Goal: Task Accomplishment & Management: Manage account settings

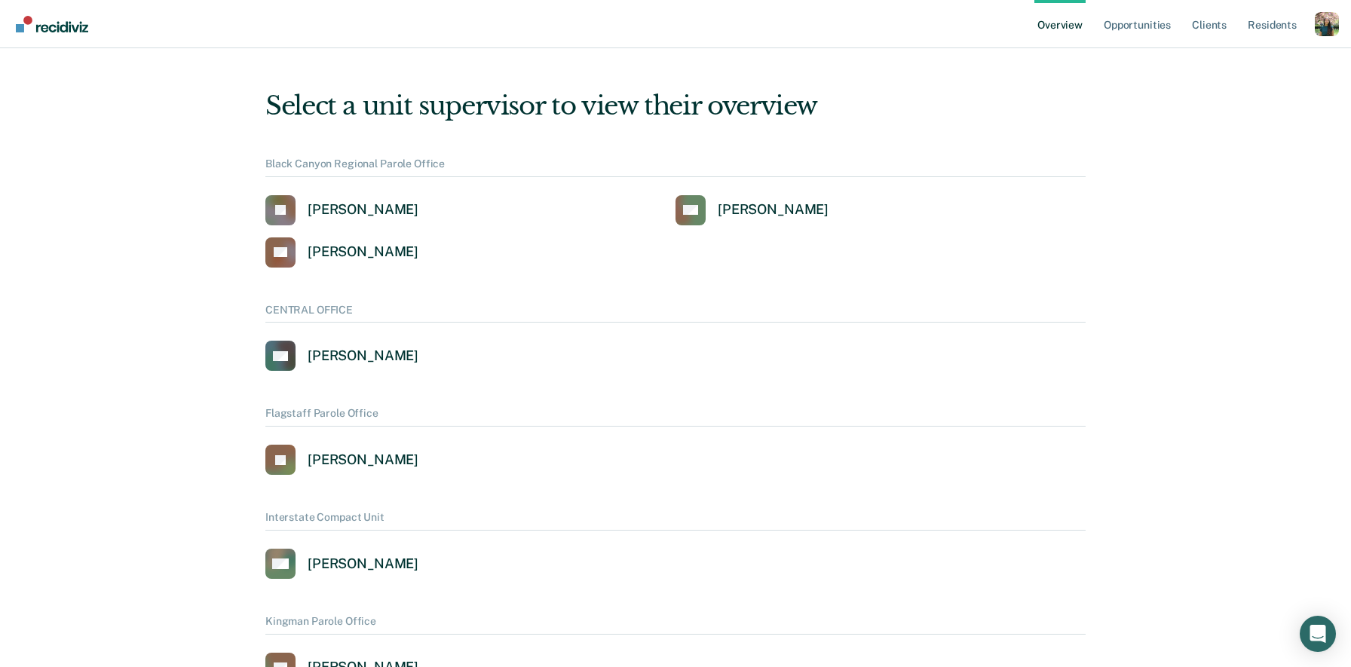
click at [1315, 23] on div "Profile dropdown button" at bounding box center [1327, 24] width 24 height 24
click at [1218, 57] on link "Profile" at bounding box center [1266, 60] width 121 height 13
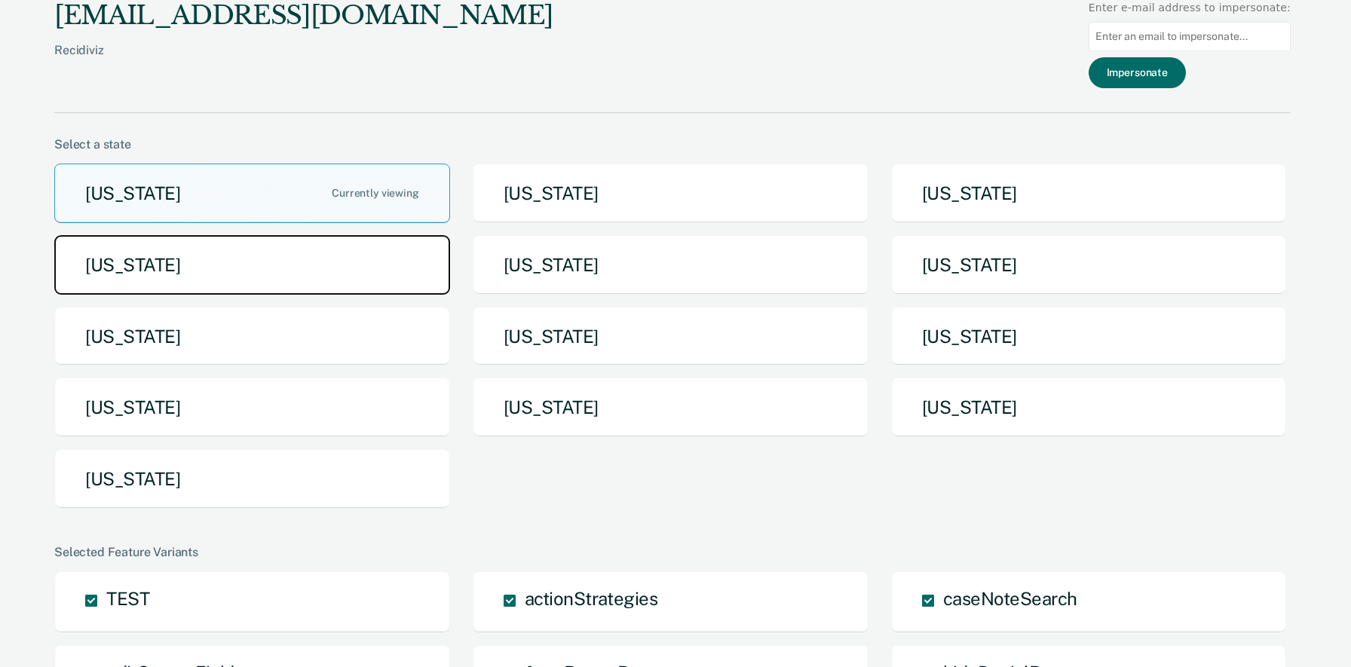
click at [363, 247] on button "[US_STATE]" at bounding box center [252, 265] width 396 height 60
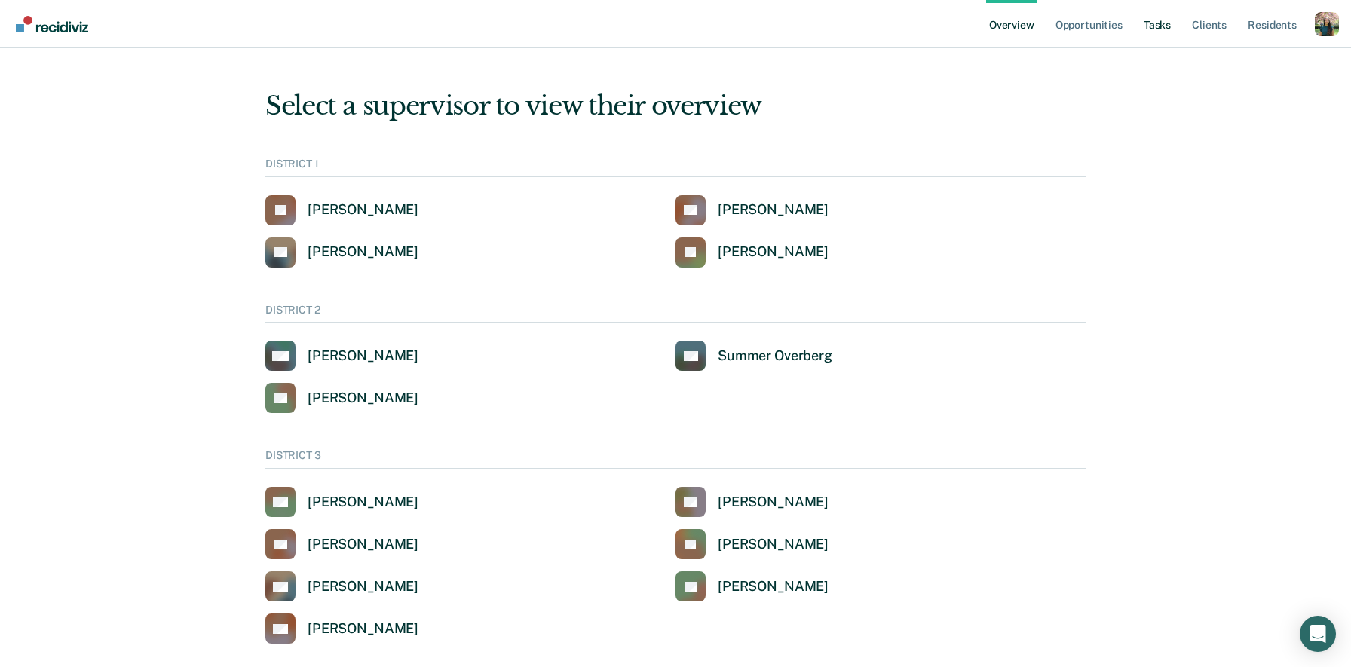
click at [1160, 28] on link "Tasks" at bounding box center [1157, 24] width 33 height 48
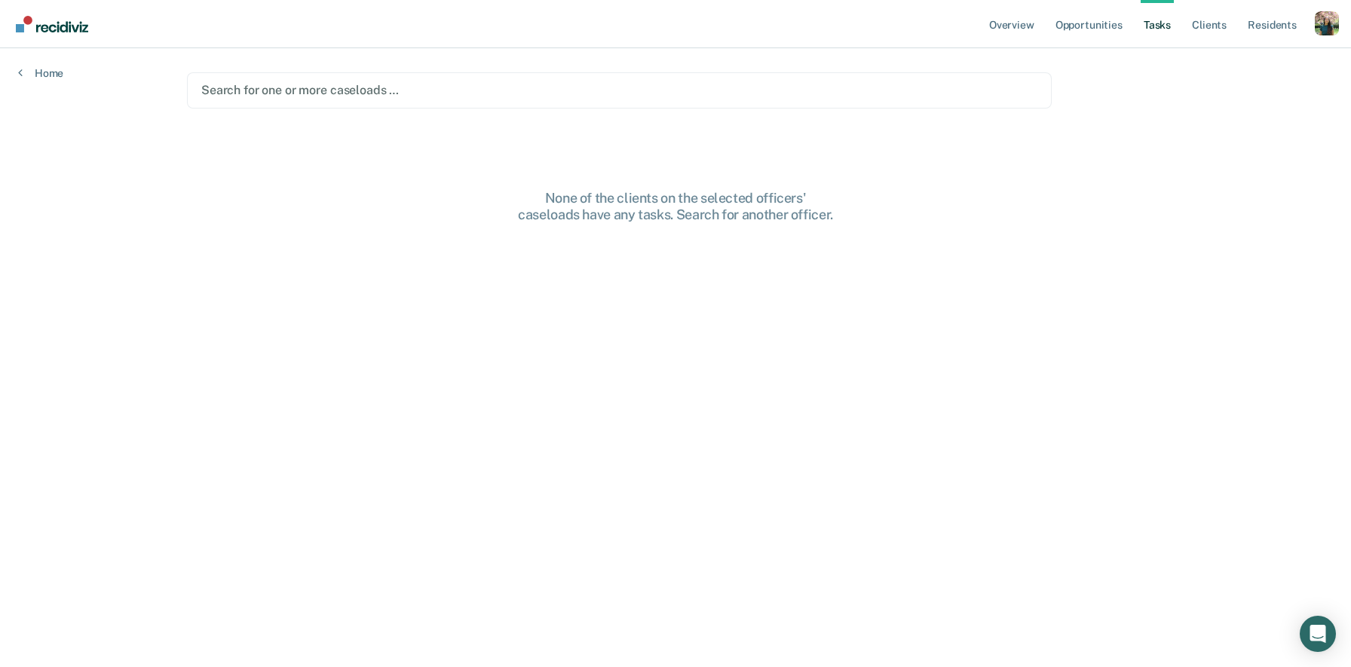
click at [370, 91] on div at bounding box center [619, 89] width 836 height 17
click at [516, 92] on div at bounding box center [671, 89] width 550 height 17
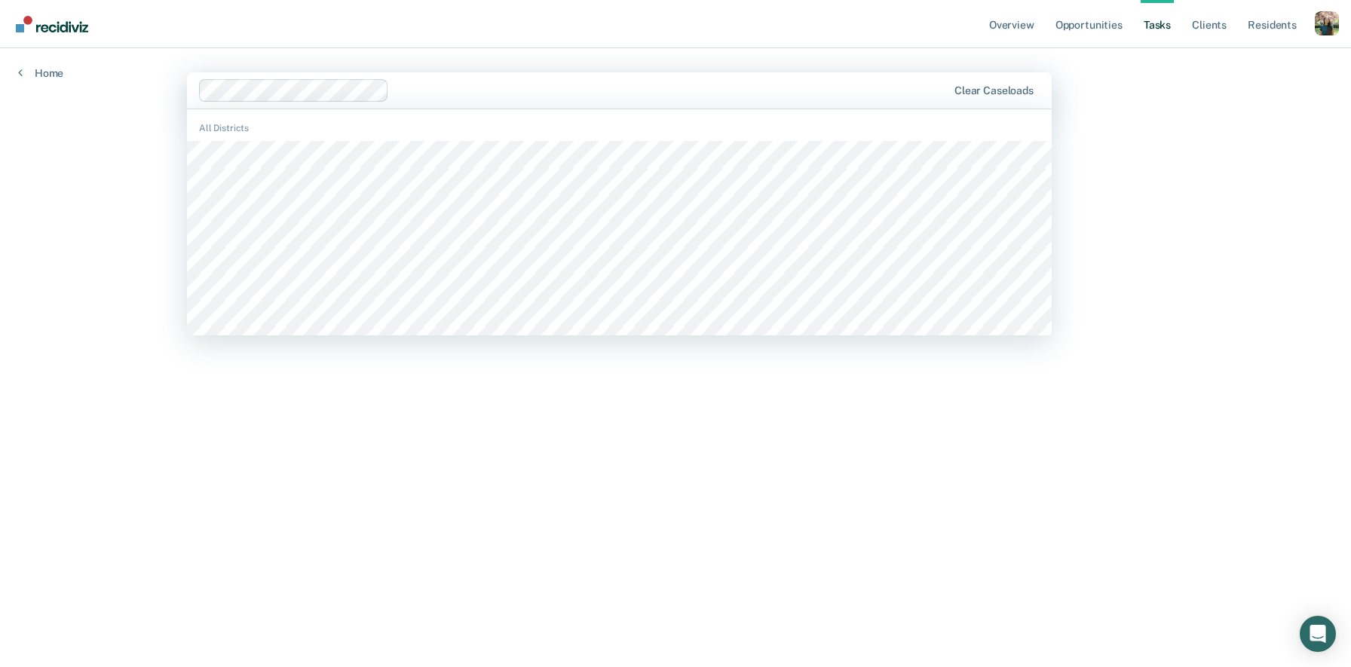
click at [787, 48] on main "option DISTRICT OFFICE 2, LEWISTON, selected. DISTRICT OFFICE 0, 1 of 281. 281 …" at bounding box center [675, 339] width 1013 height 583
click at [155, 106] on div "Overview Opportunities Tasks Client s Resident s Profile Go to System-Level Tre…" at bounding box center [675, 333] width 1351 height 667
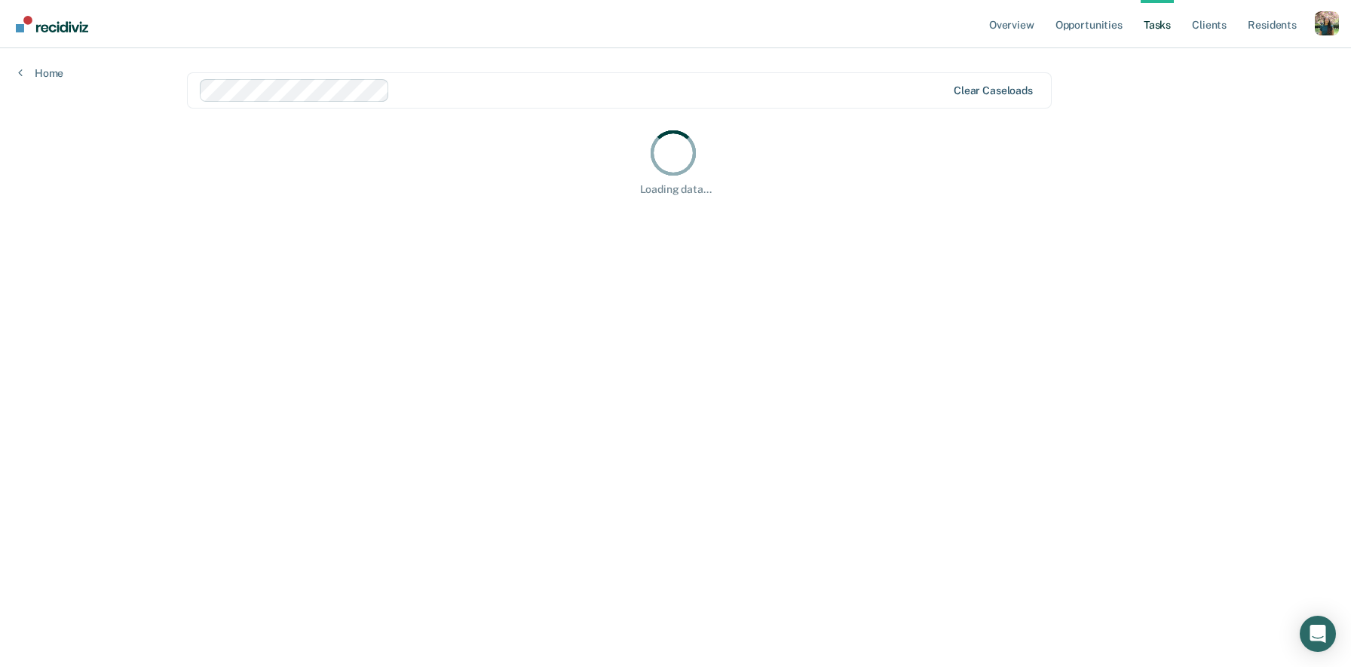
click at [446, 97] on div at bounding box center [671, 89] width 550 height 17
click at [974, 87] on div "Clear caseloads" at bounding box center [993, 90] width 79 height 13
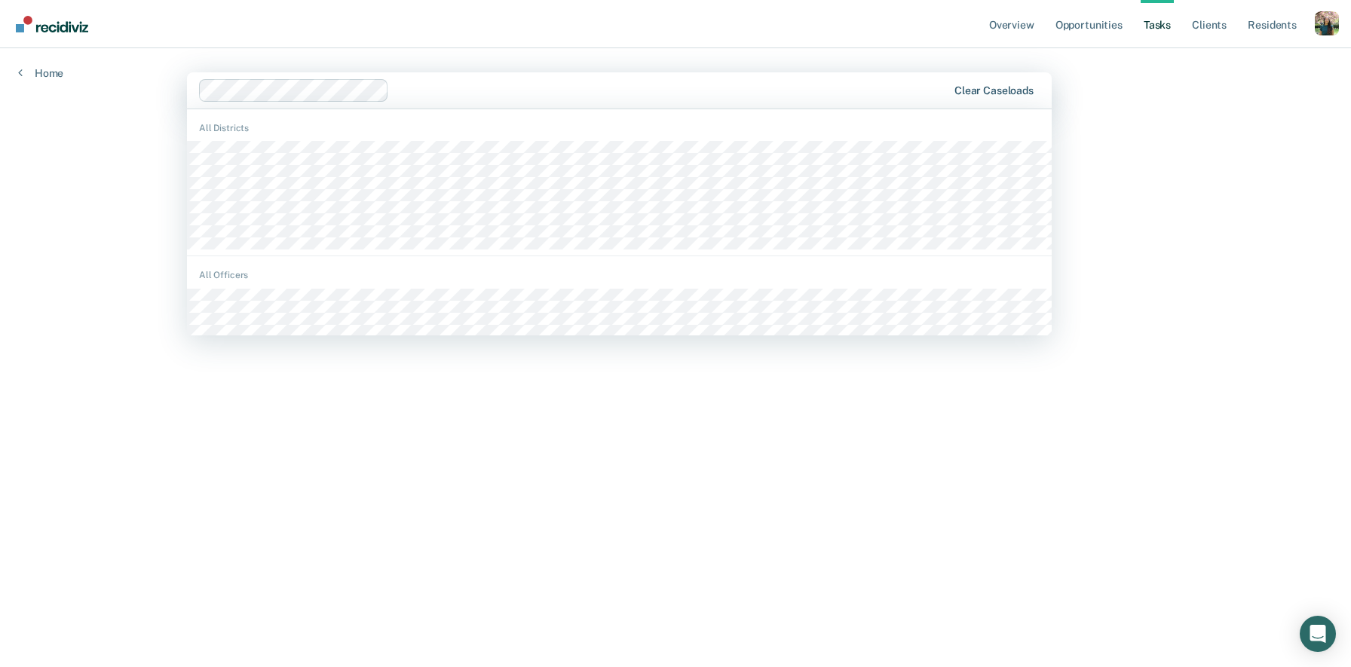
click at [1017, 84] on div "Clear caseloads" at bounding box center [994, 90] width 79 height 13
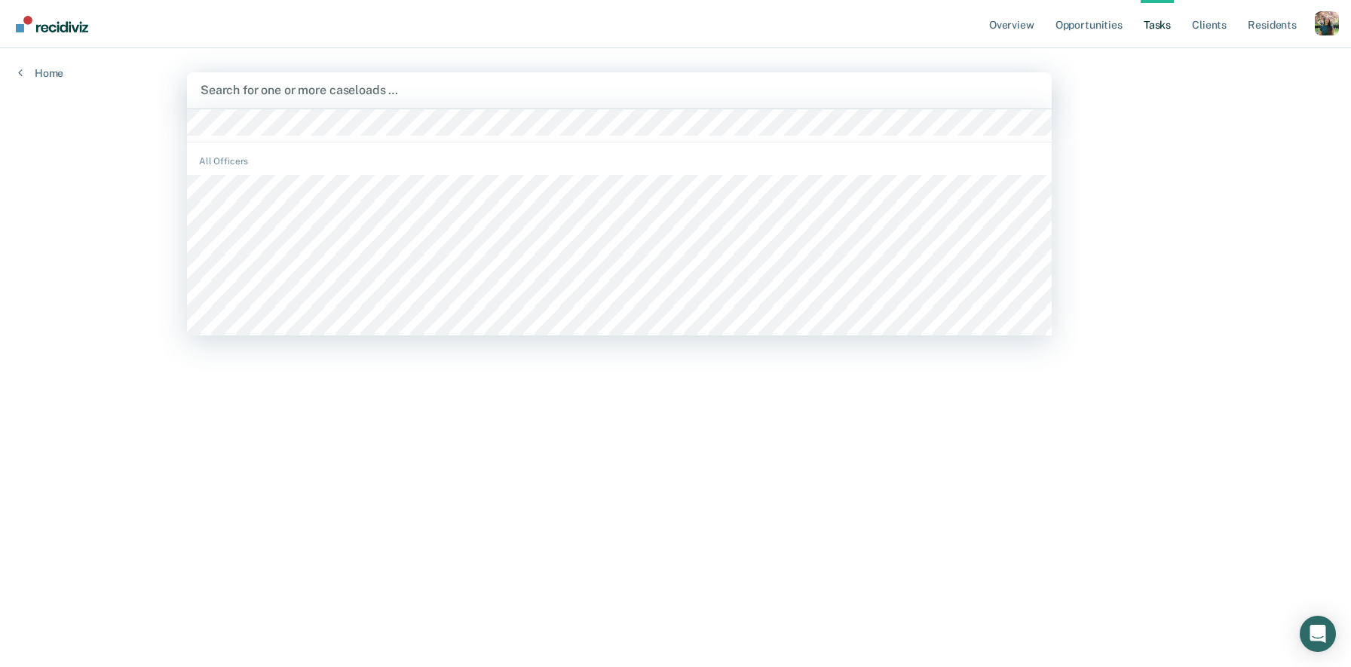
scroll to position [271, 0]
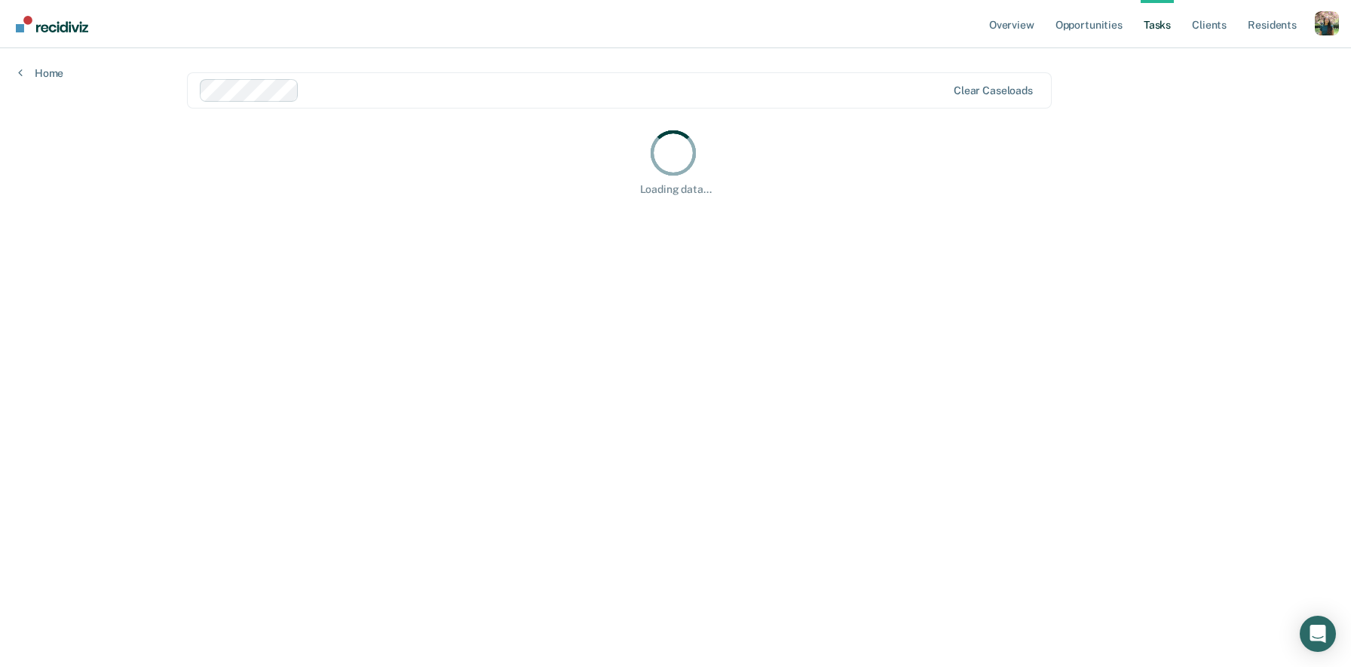
click at [352, 87] on div at bounding box center [625, 89] width 641 height 17
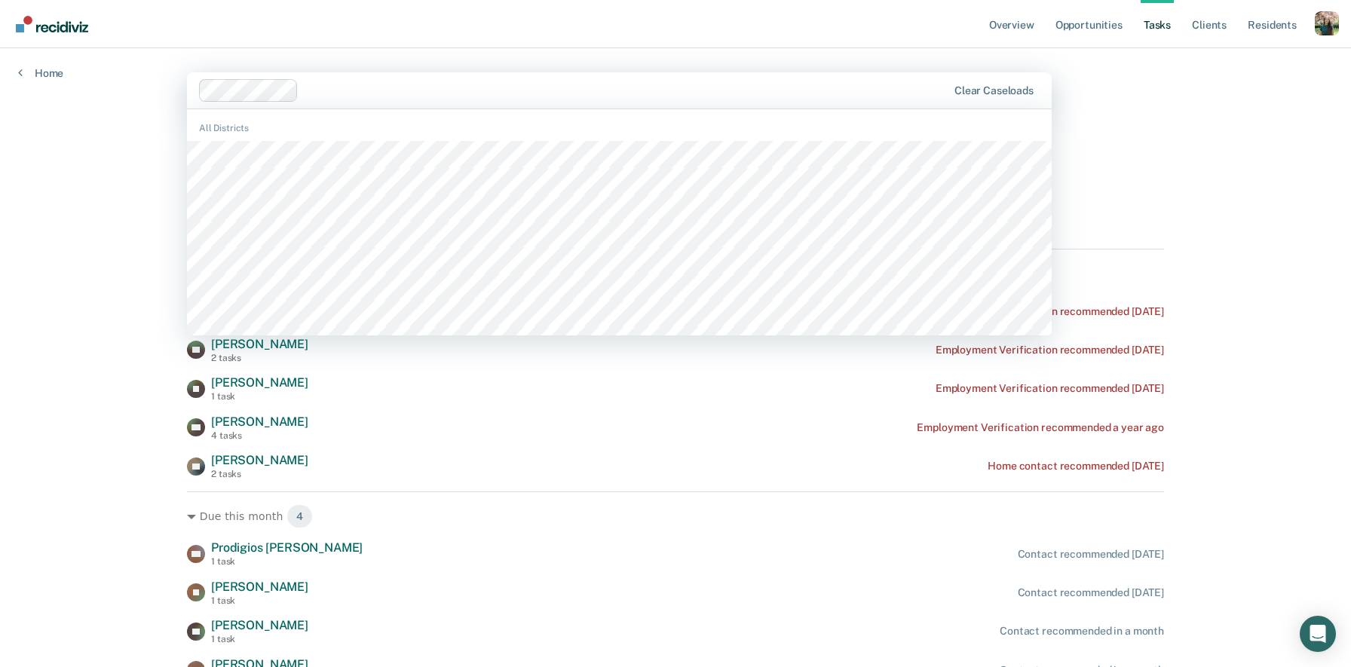
click at [525, 445] on div "EC Elizabeth Christner 1 task Employment Verification recommended 3 years ago J…" at bounding box center [675, 389] width 977 height 182
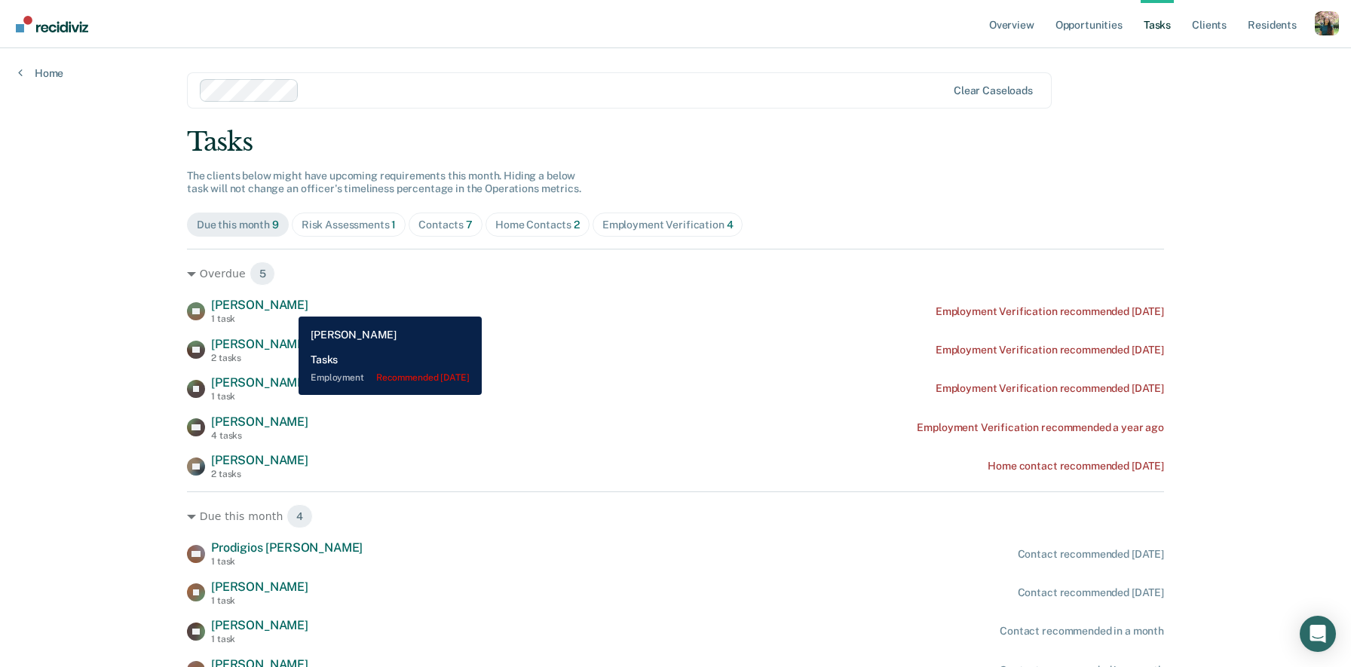
click at [287, 305] on span "Elizabeth Christner" at bounding box center [259, 305] width 97 height 14
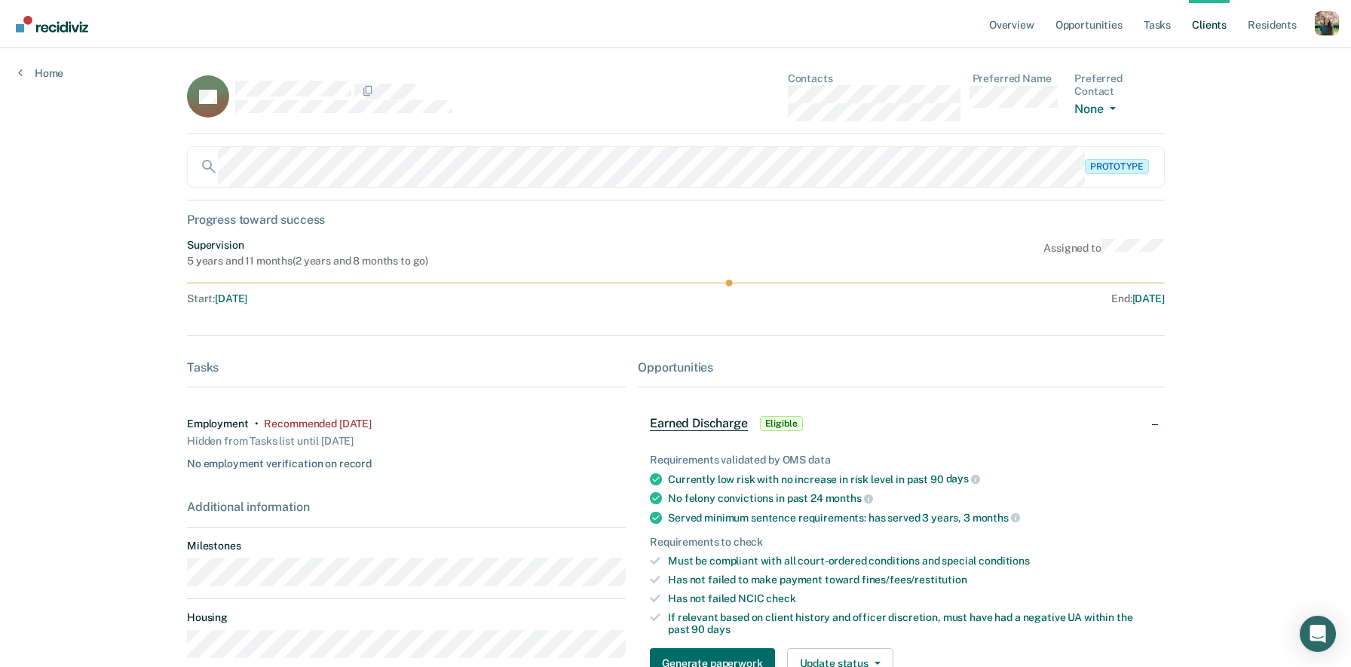
click at [1053, 112] on dl "Preferred Name" at bounding box center [1018, 96] width 90 height 49
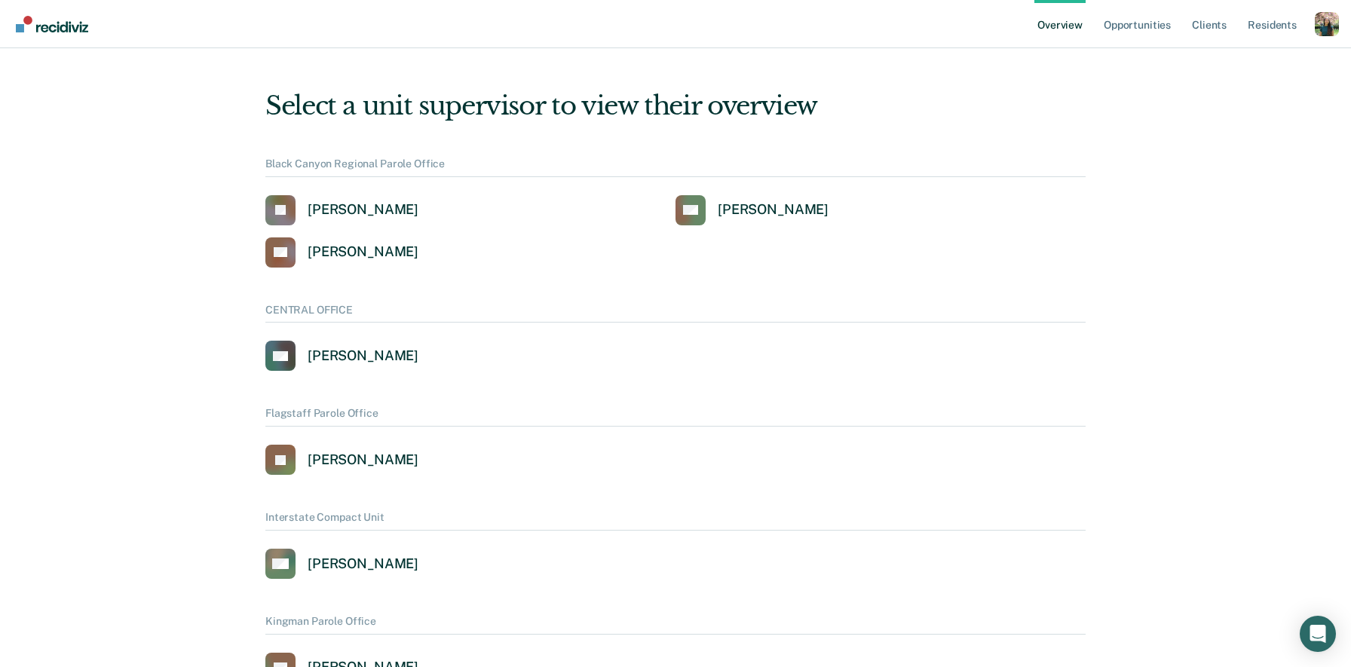
click at [1326, 24] on div "Profile dropdown button" at bounding box center [1327, 24] width 24 height 24
click at [1222, 58] on link "Profile" at bounding box center [1266, 60] width 121 height 13
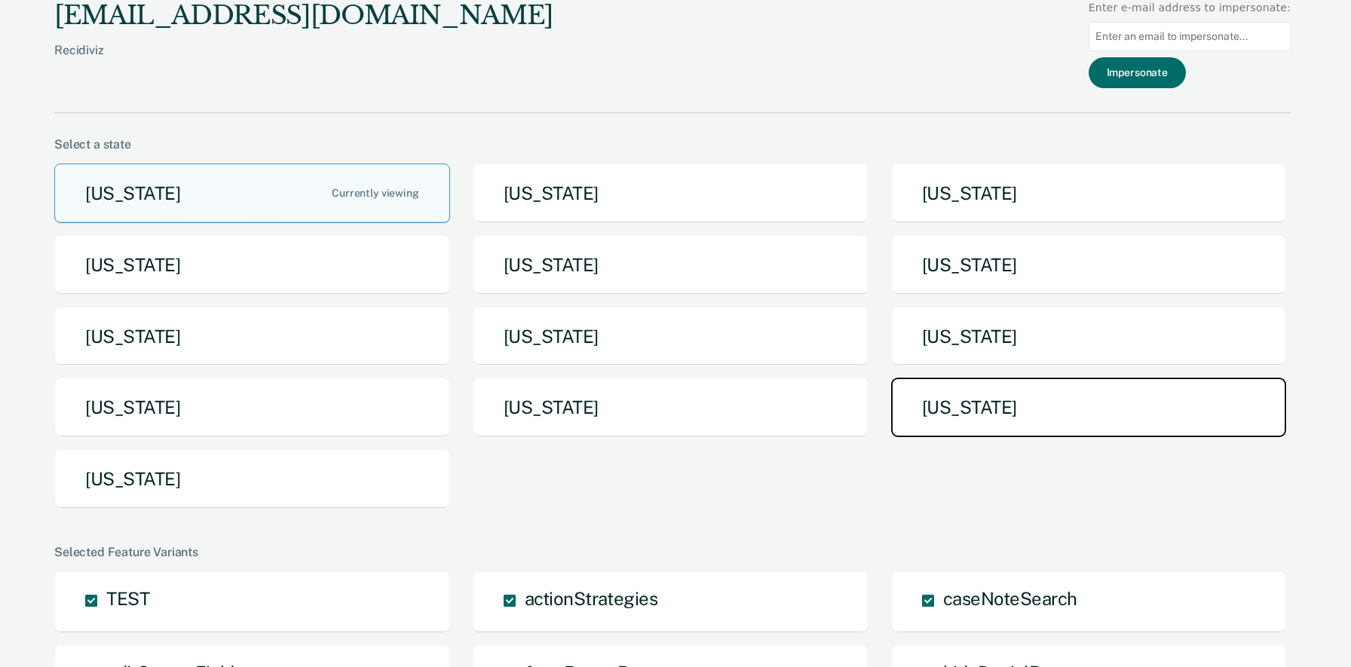
click at [1023, 409] on button "[US_STATE]" at bounding box center [1089, 408] width 396 height 60
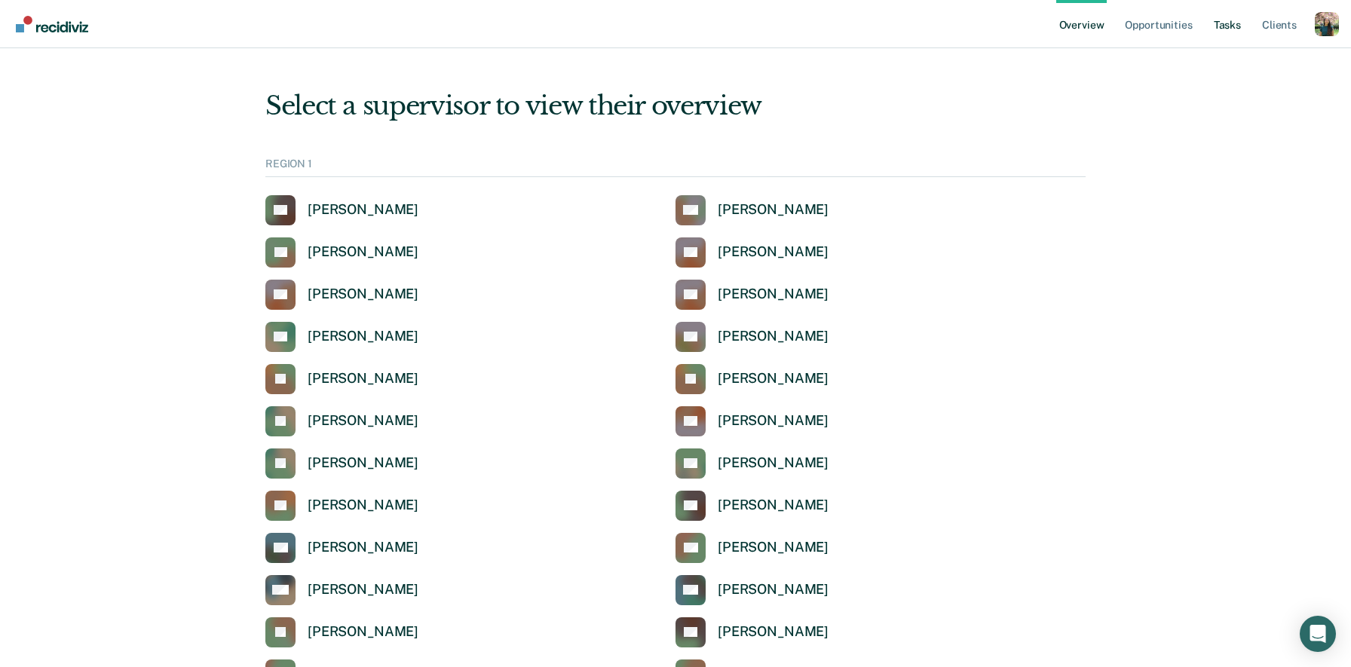
click at [1232, 27] on link "Tasks" at bounding box center [1227, 24] width 33 height 48
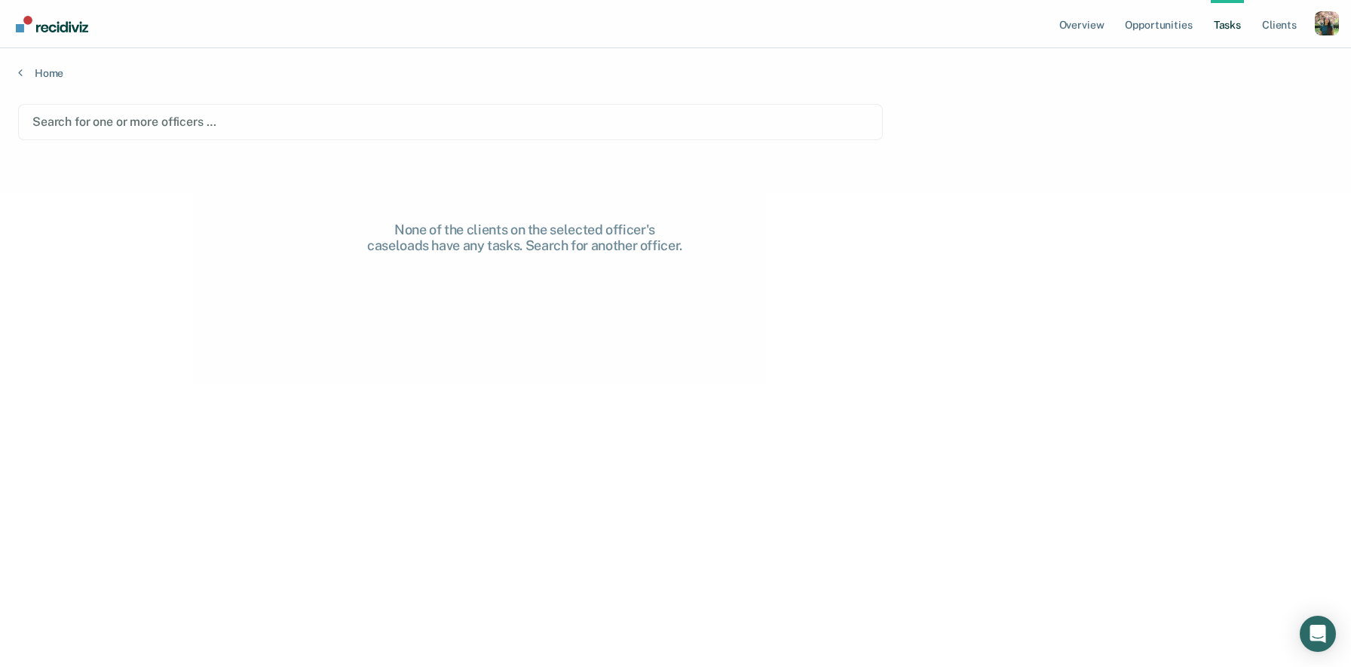
click at [477, 121] on div at bounding box center [450, 121] width 836 height 17
click at [177, 119] on div at bounding box center [450, 121] width 836 height 17
